Goal: Information Seeking & Learning: Find specific page/section

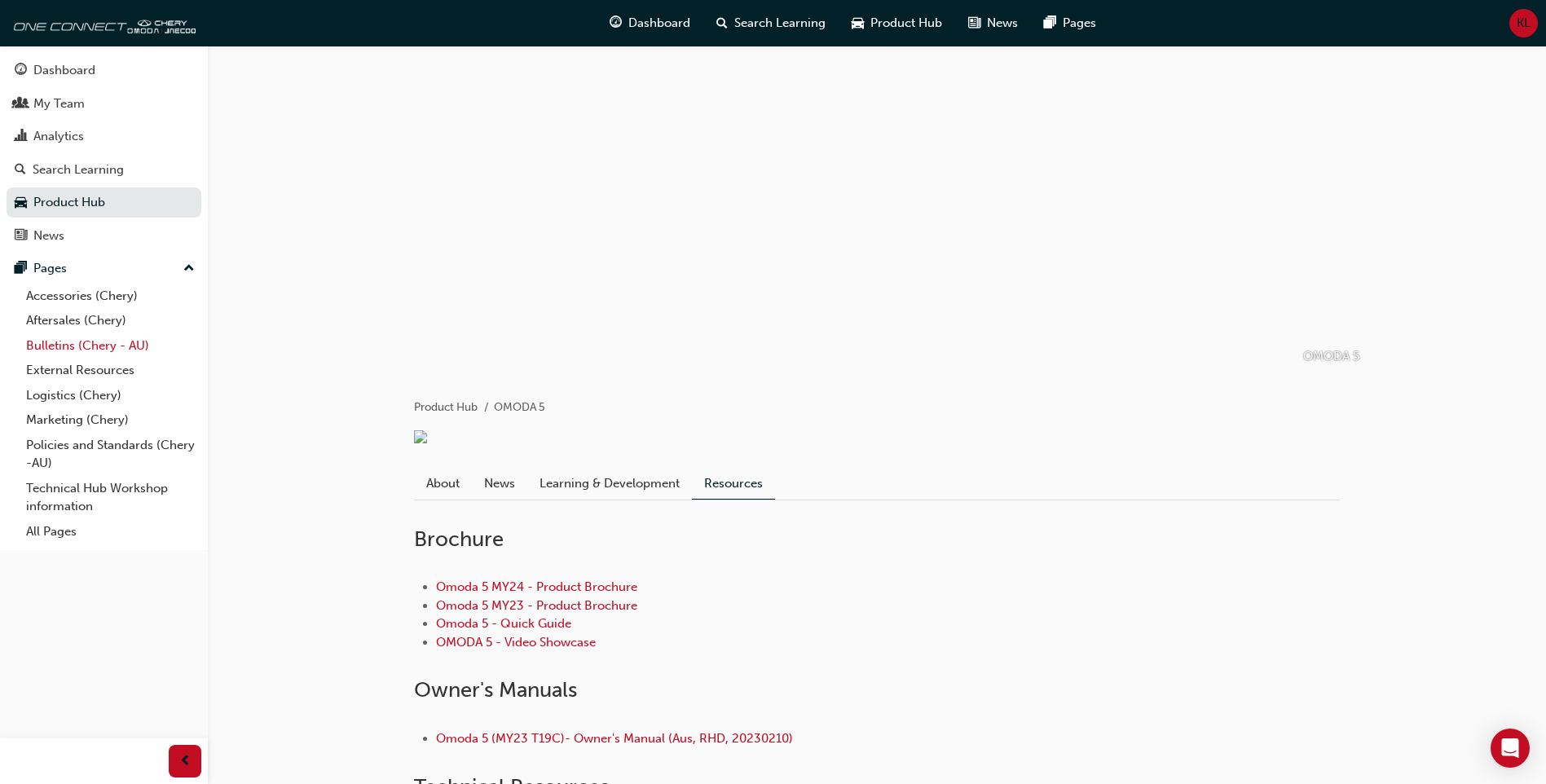
click at [83, 349] on link "Bulletins (Chery - AU)" at bounding box center [110, 346] width 182 height 26
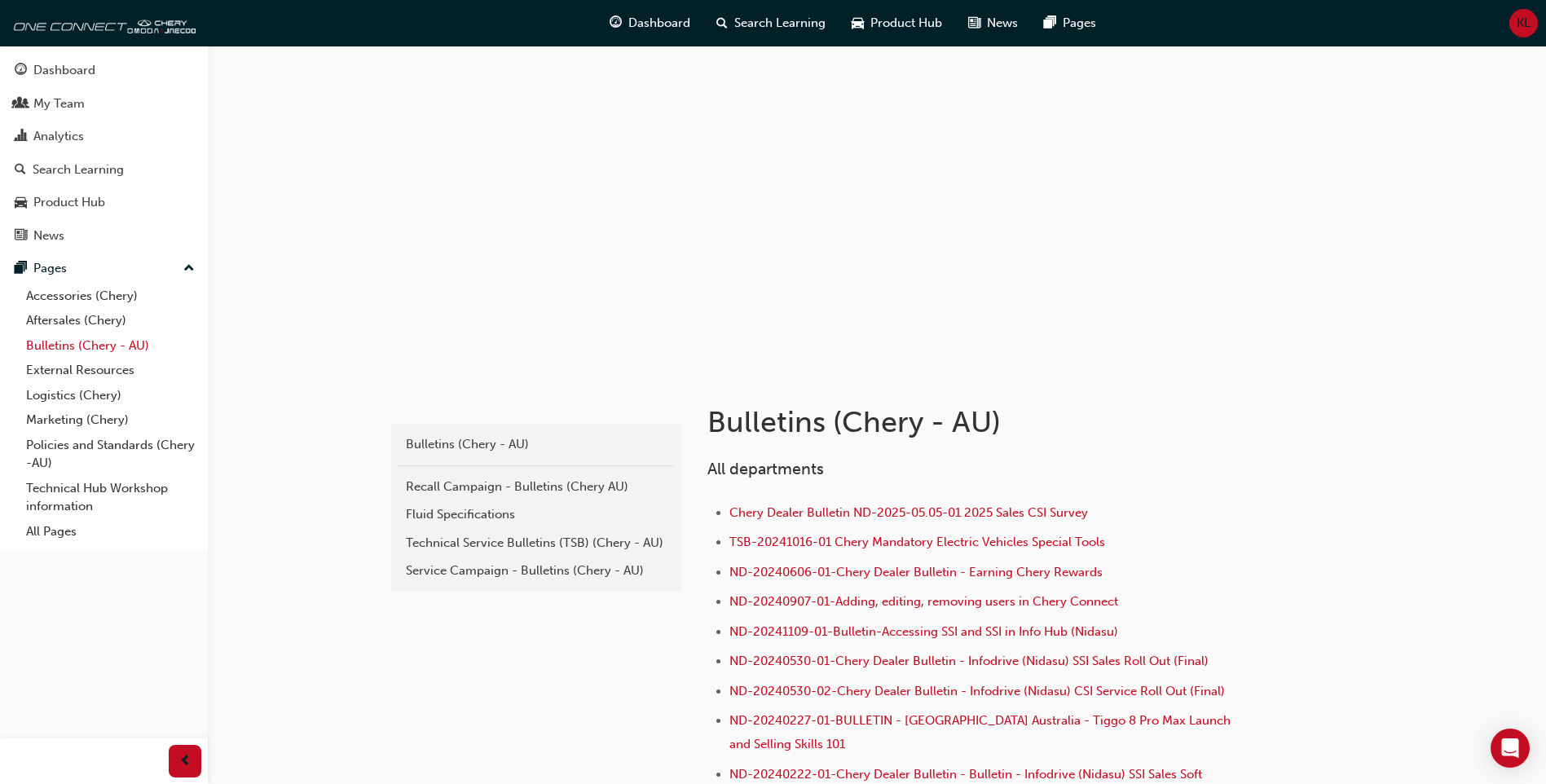
click at [91, 353] on link "Bulletins (Chery - AU)" at bounding box center [110, 346] width 182 height 26
click at [531, 543] on div "Technical Service Bulletins (TSB) (Chery - AU)" at bounding box center [536, 543] width 261 height 19
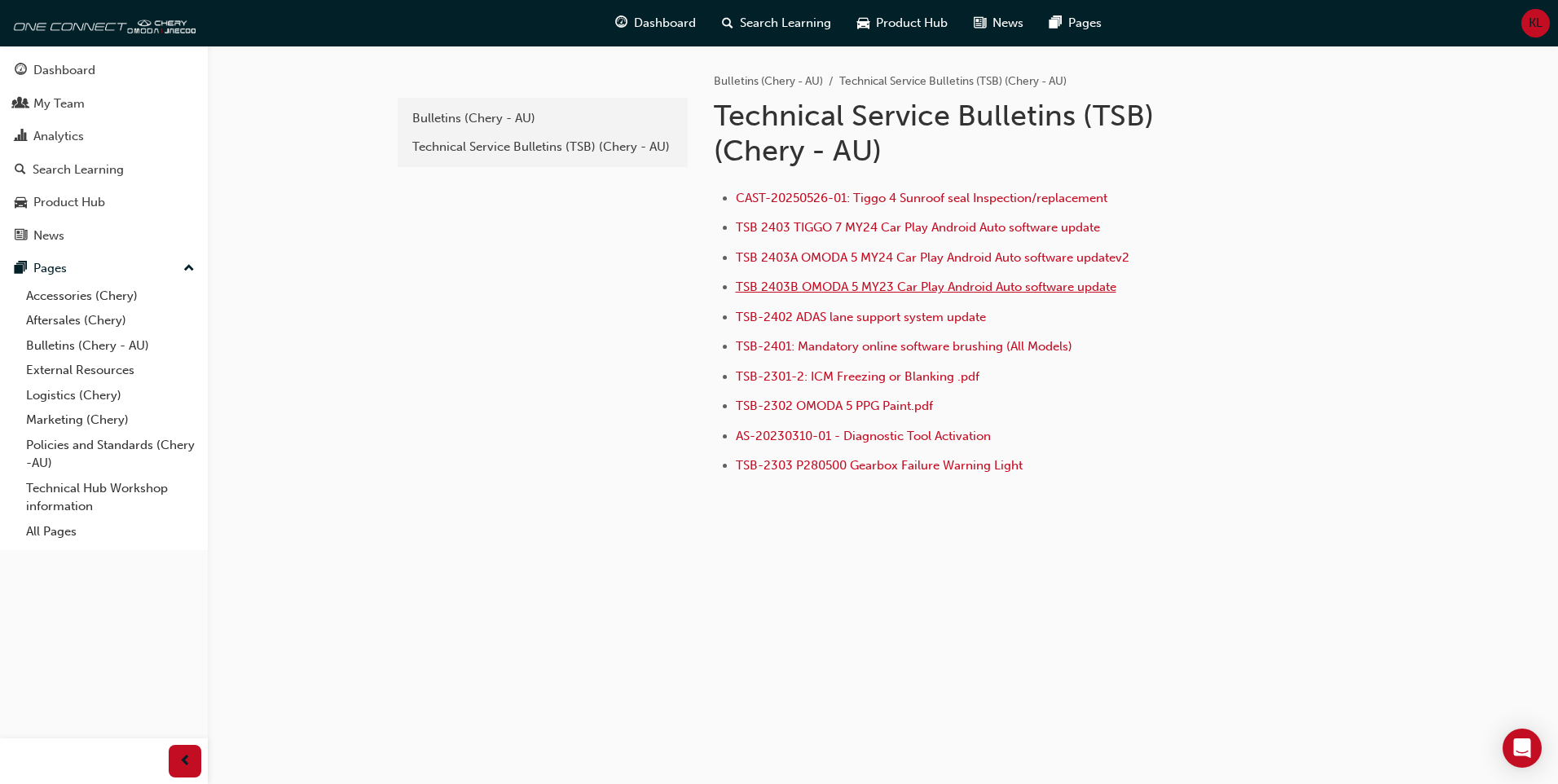
click at [912, 284] on span "TSB 2403B OMODA 5 MY23 Car Play Android Auto software update" at bounding box center [927, 287] width 381 height 15
click at [923, 285] on span "TSB 2403B OMODA 5 MY23 Car Play Android Auto software update" at bounding box center [927, 287] width 381 height 15
